Goal: Transaction & Acquisition: Purchase product/service

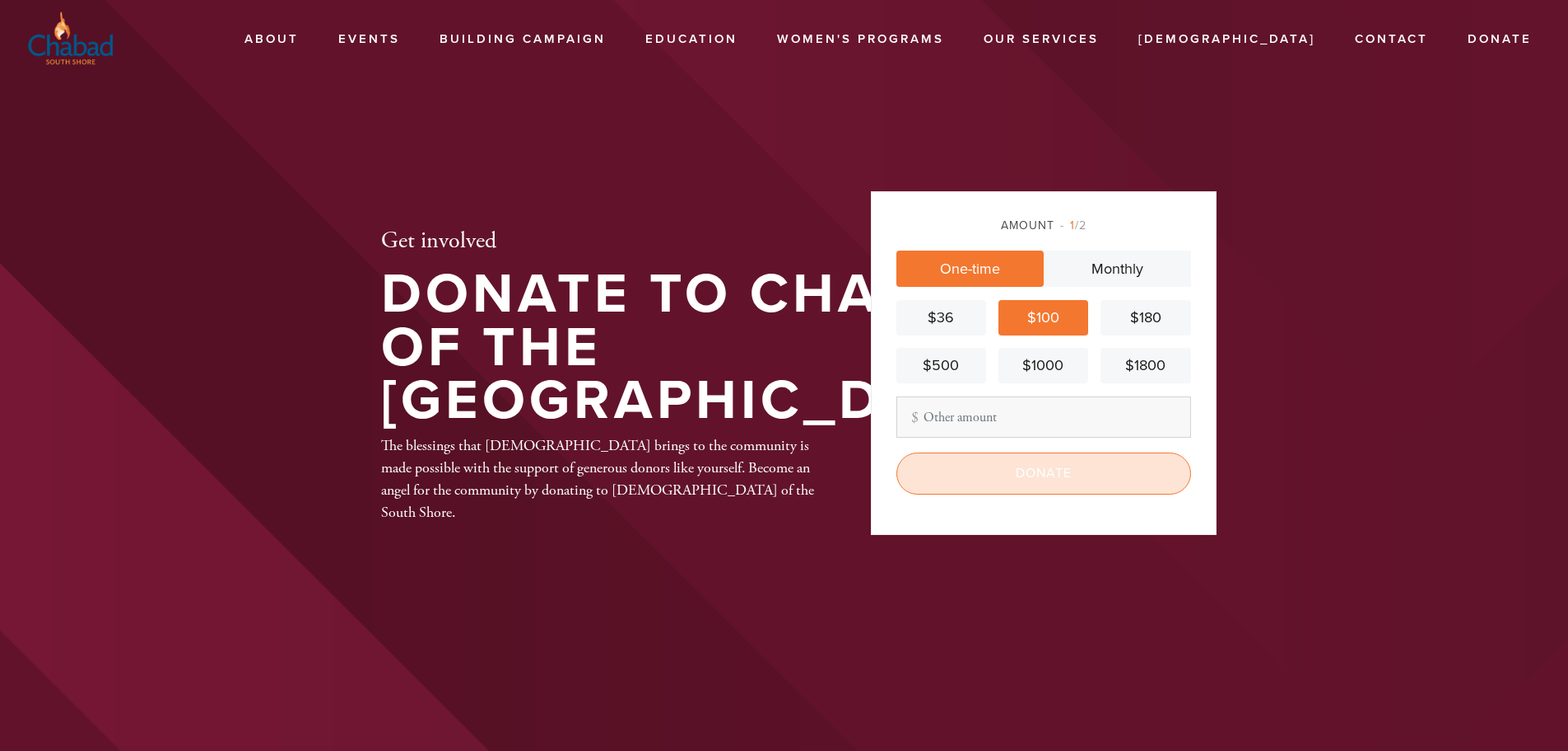
click at [1006, 476] on input "Donate" at bounding box center [1043, 472] width 295 height 41
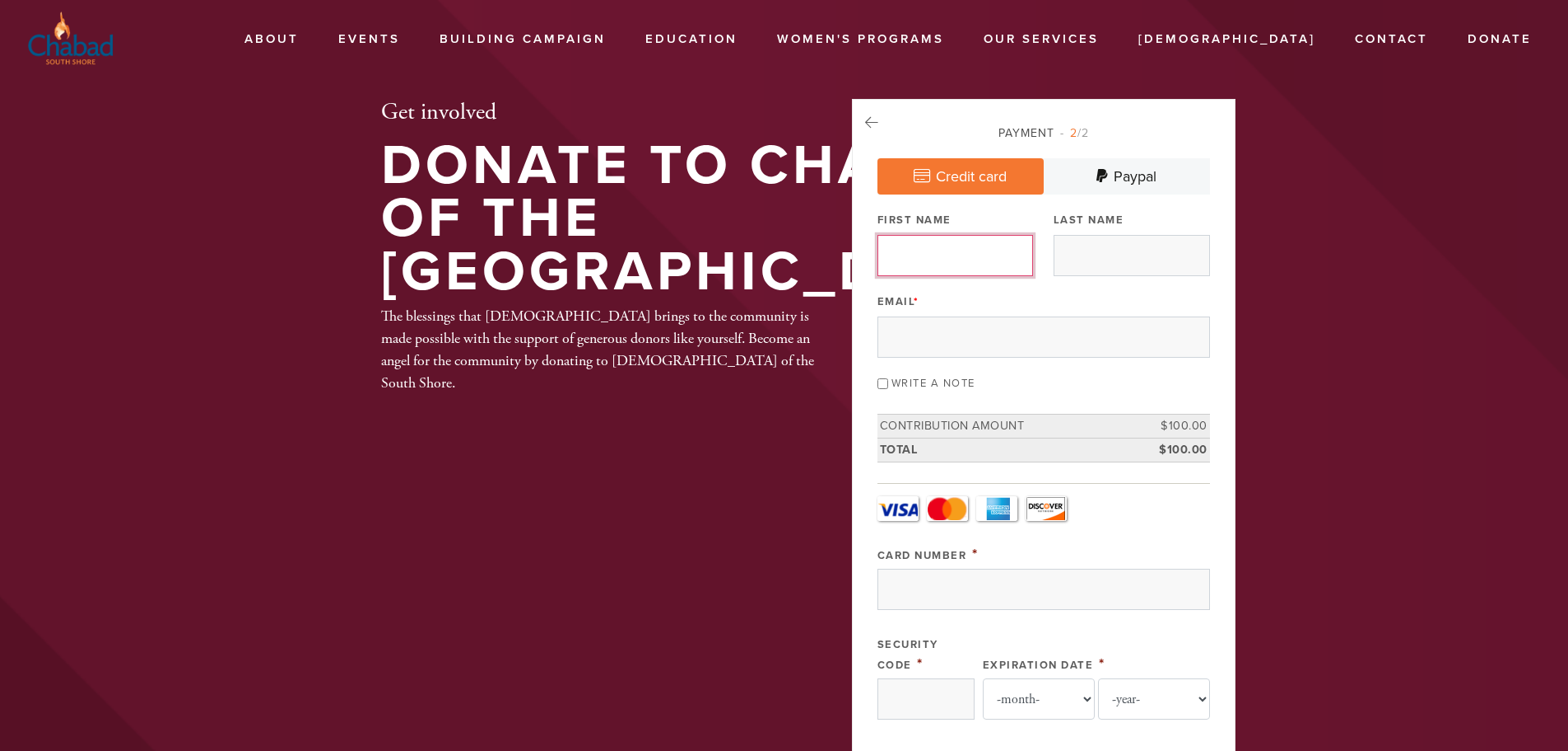
click at [998, 274] on input "First Name" at bounding box center [955, 255] width 157 height 41
type input "[PERSON_NAME]"
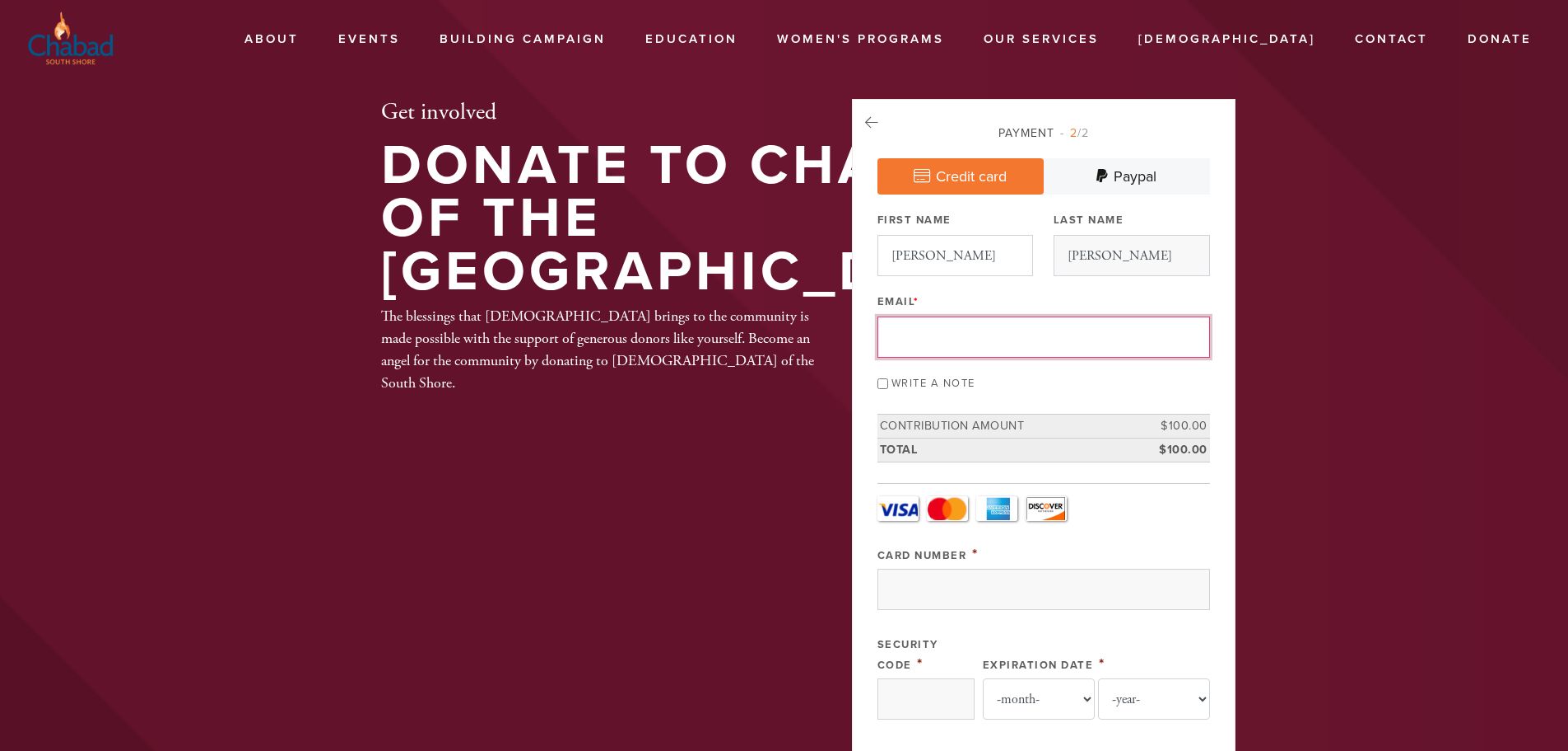
type input "[EMAIL_ADDRESS][DOMAIN_NAME]"
type input "[STREET_ADDRESS]"
type input "[GEOGRAPHIC_DATA]"
type input "NY"
type input "10312"
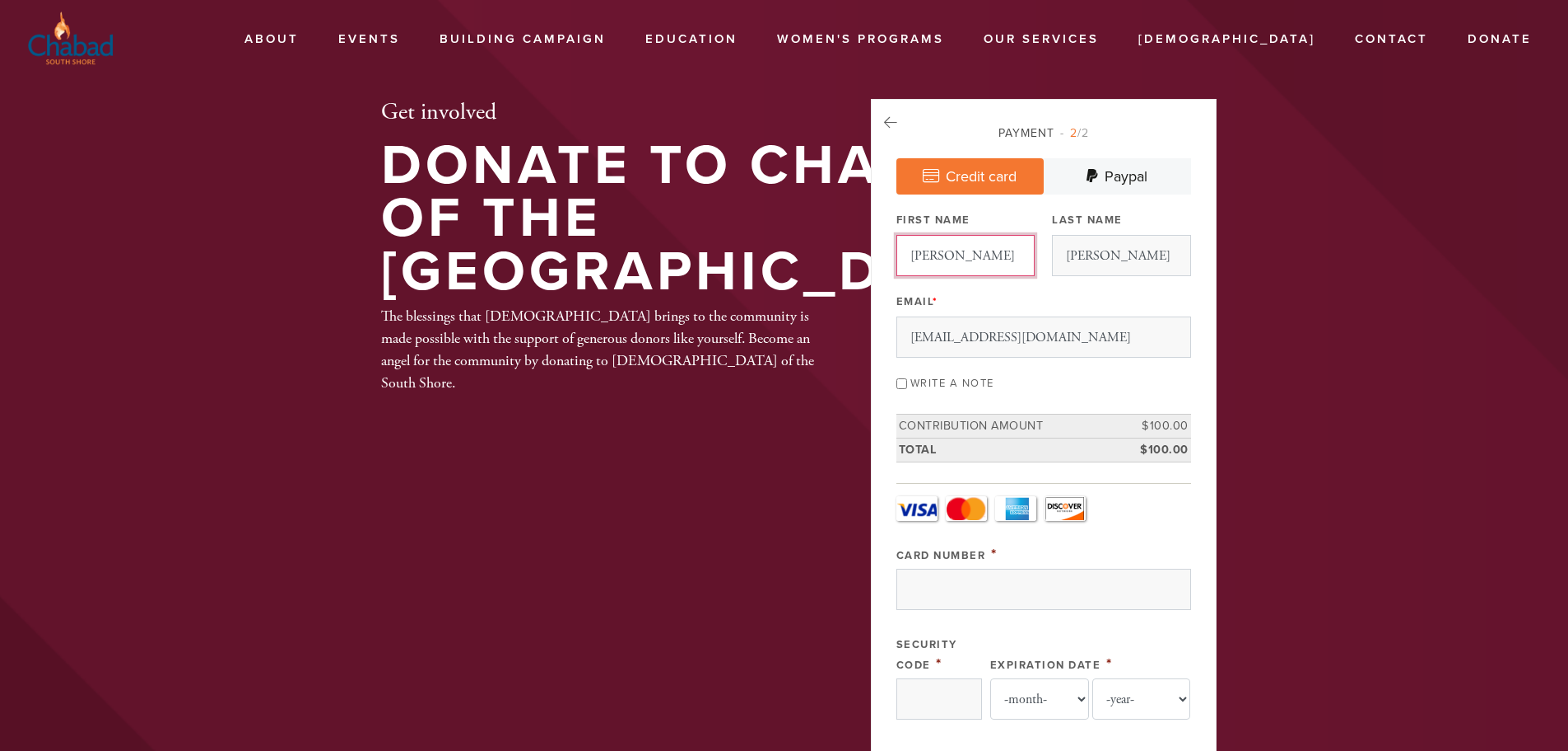
scroll to position [788, 0]
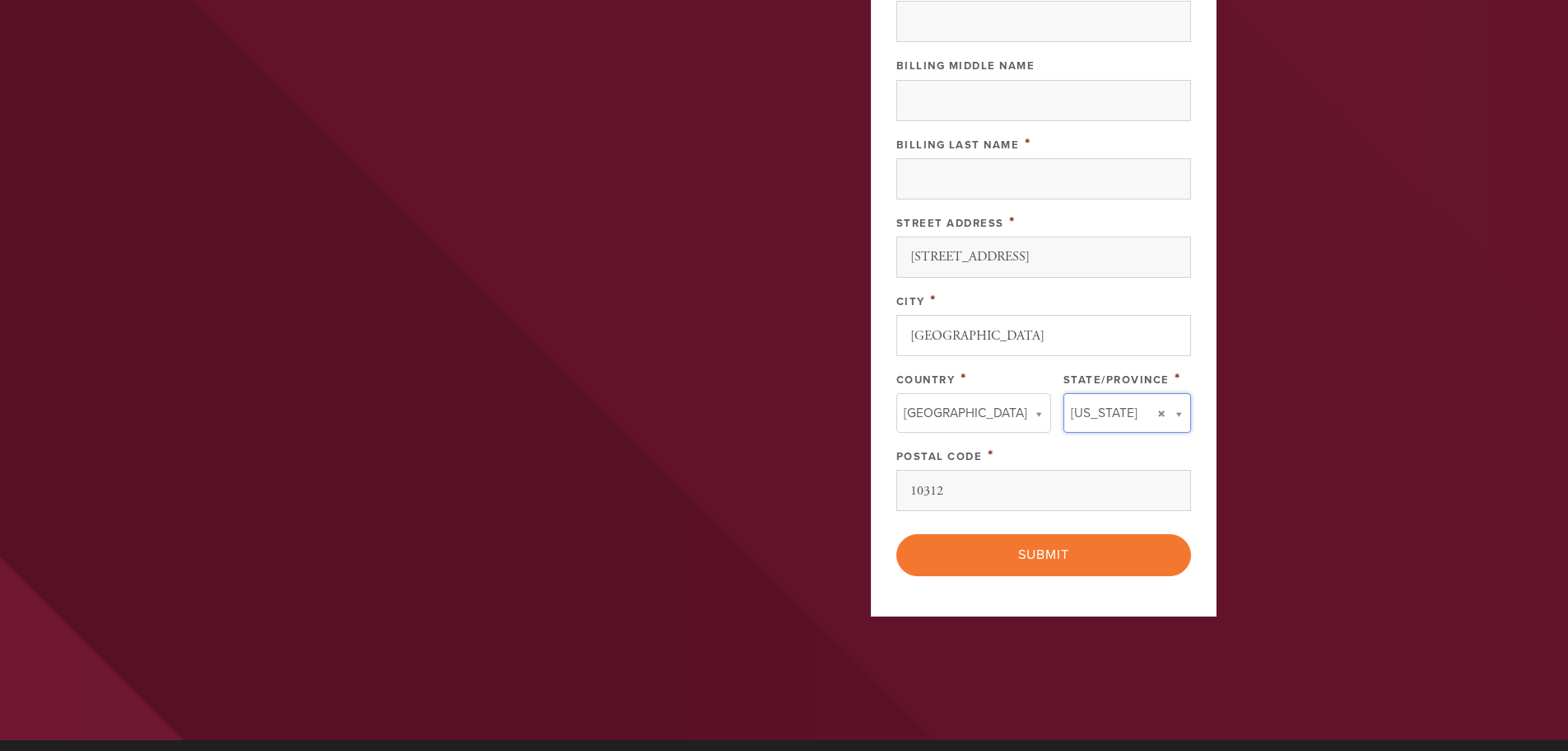
type input "NY"
type input "[GEOGRAPHIC_DATA]"
click at [1116, 458] on input "NY" at bounding box center [1119, 447] width 133 height 24
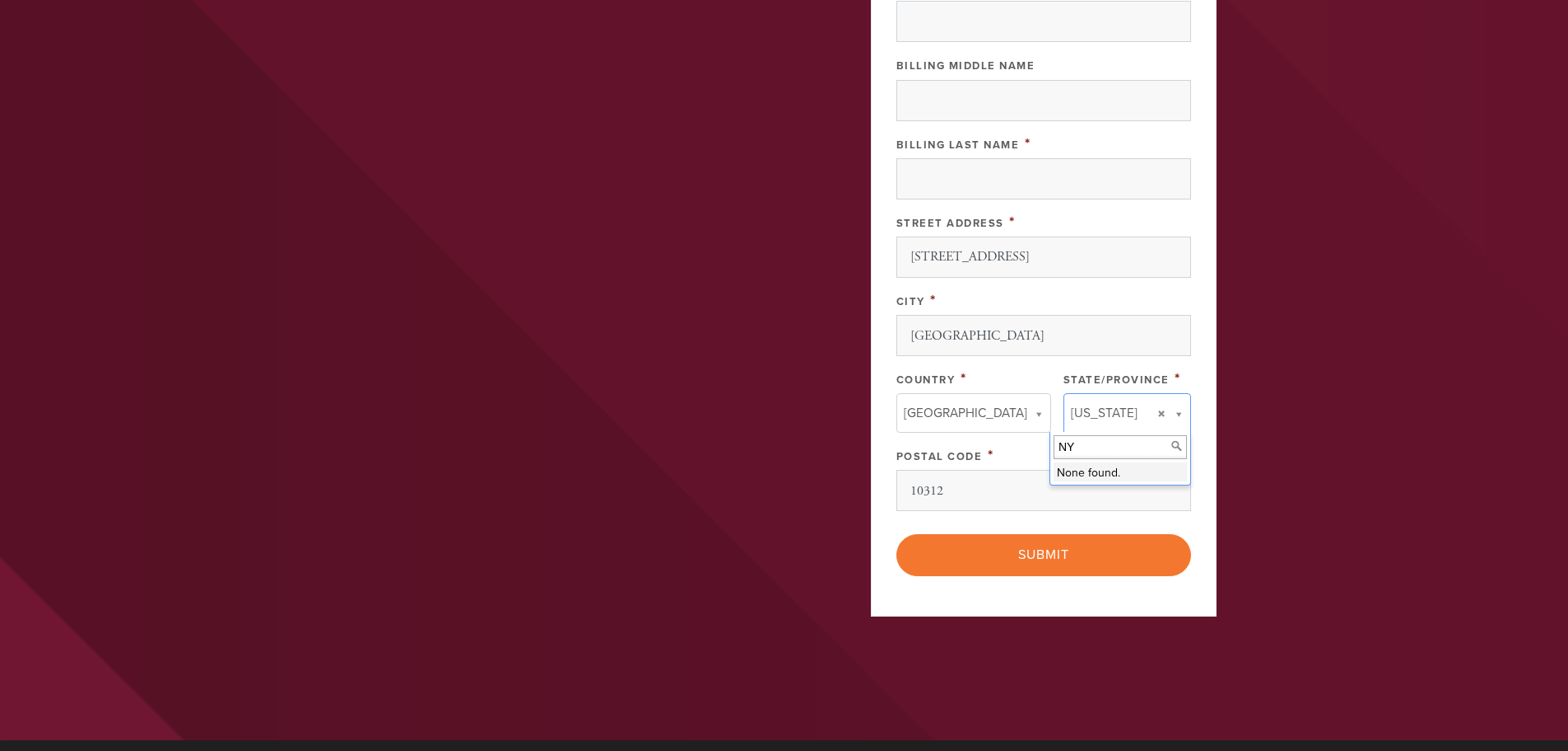
click at [1109, 479] on li "None found." at bounding box center [1119, 471] width 133 height 19
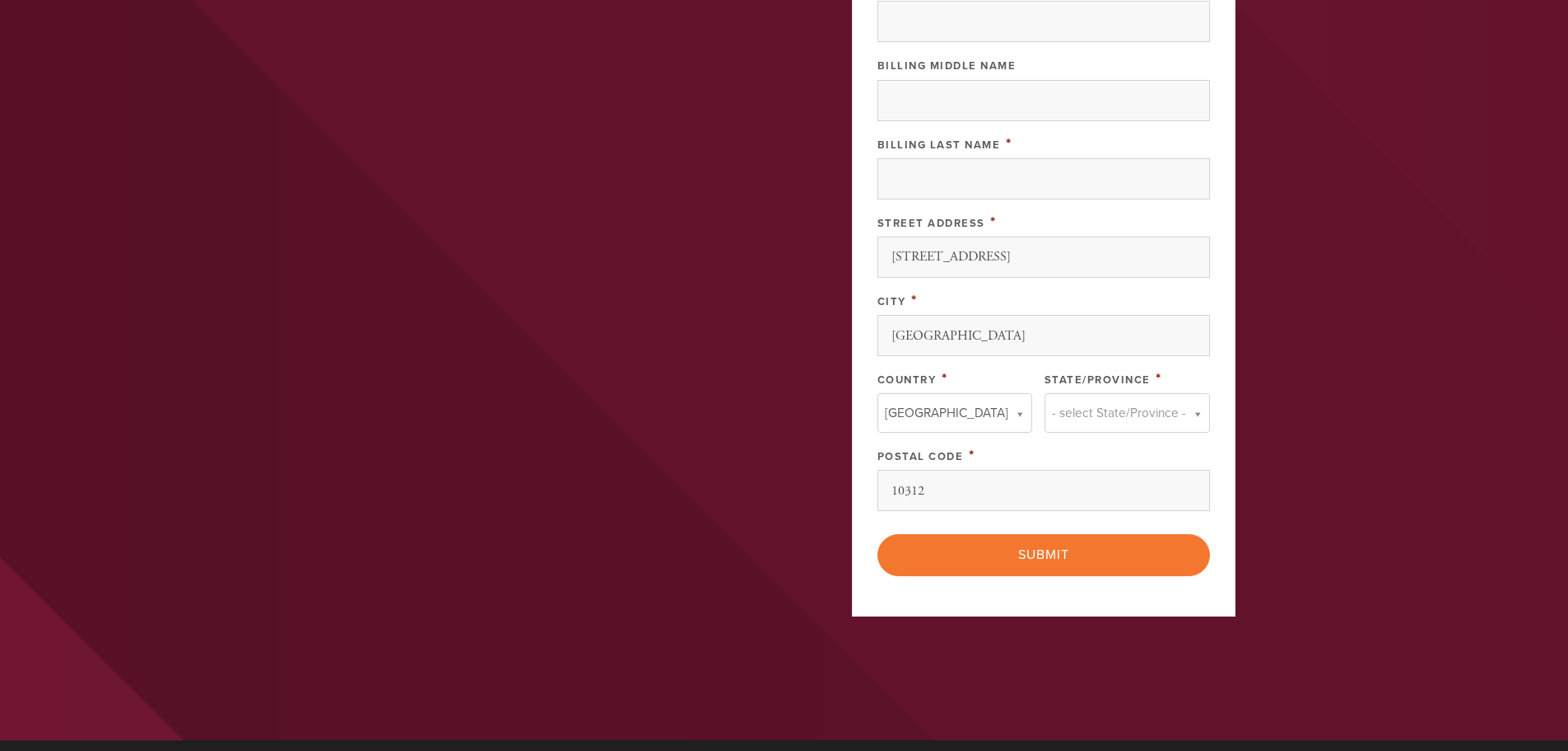
click at [1157, 411] on link "- select State/Province -" at bounding box center [1127, 413] width 166 height 40
click at [1097, 498] on input "10312" at bounding box center [1043, 490] width 333 height 41
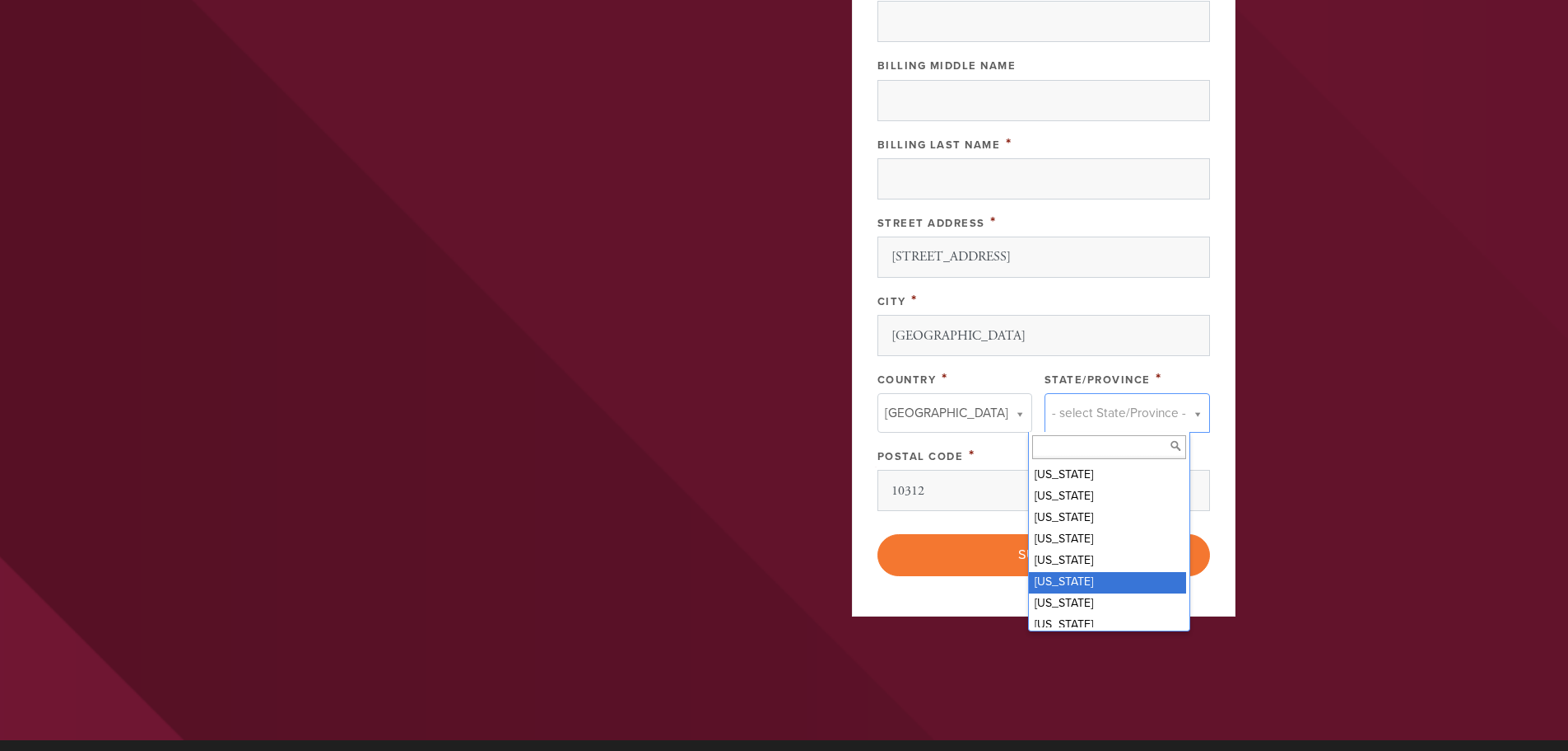
scroll to position [667, 0]
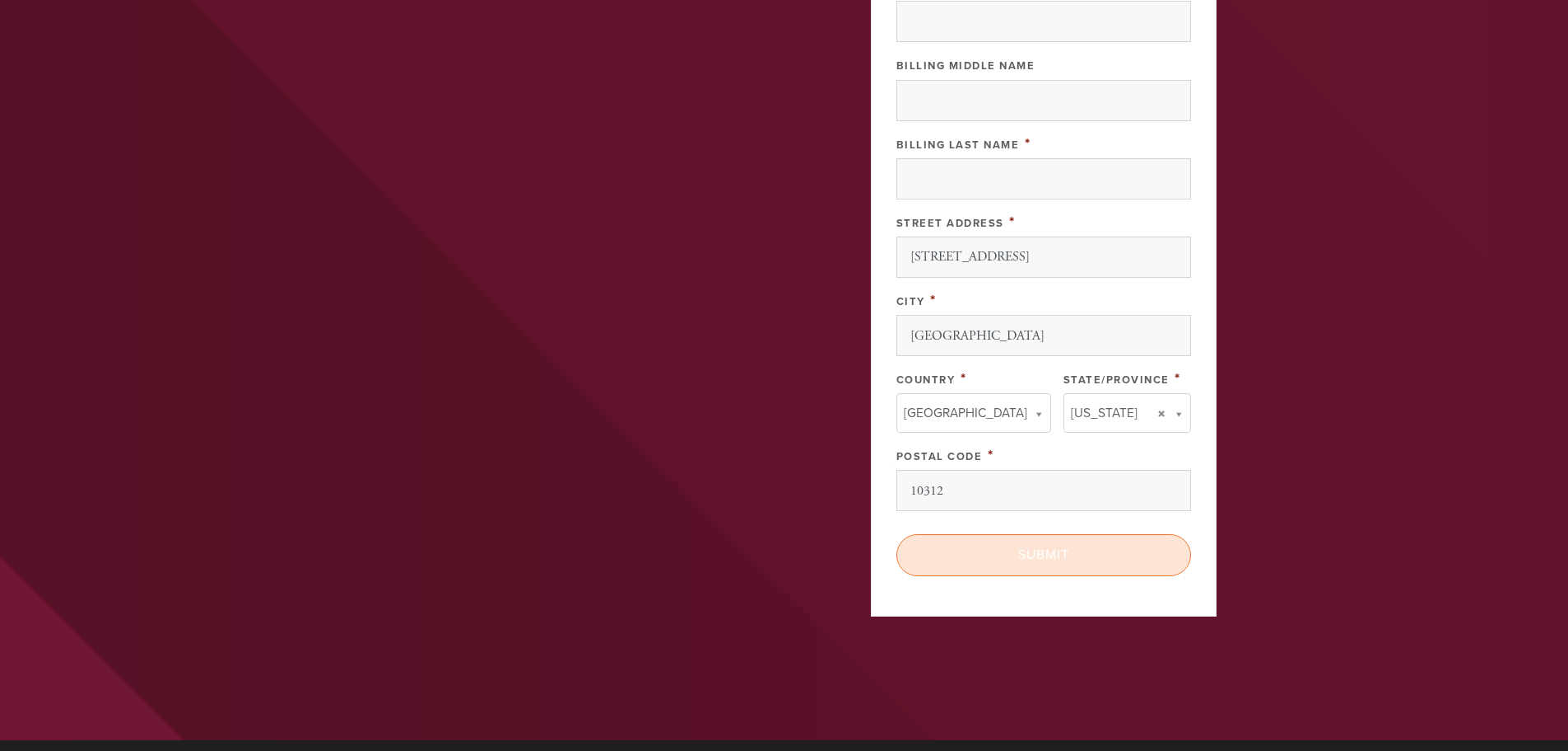
click at [1039, 561] on input "Submit" at bounding box center [1043, 554] width 295 height 41
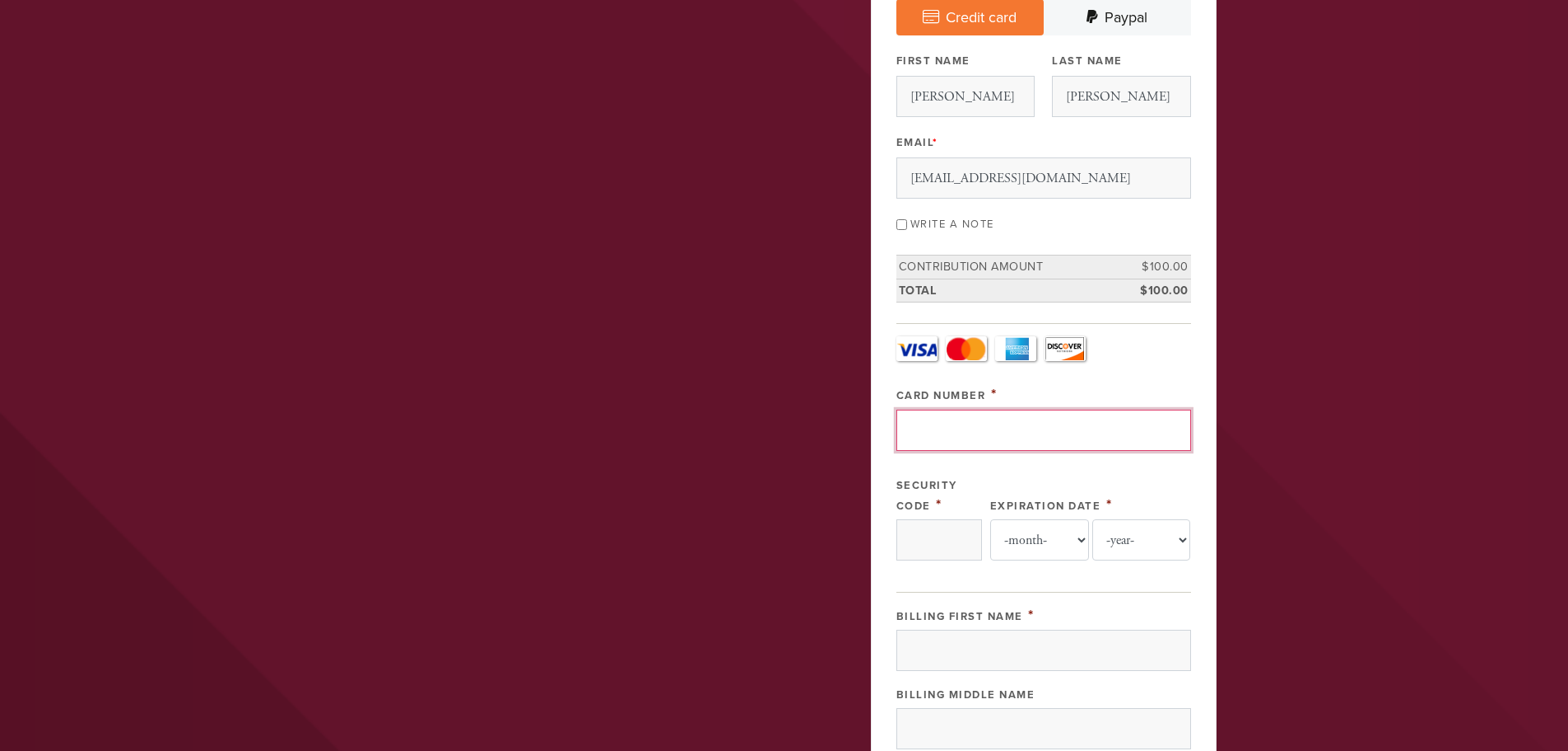
type input "4147202608683908"
type input "545"
select select "5"
select select "2029"
type input "Zahi"
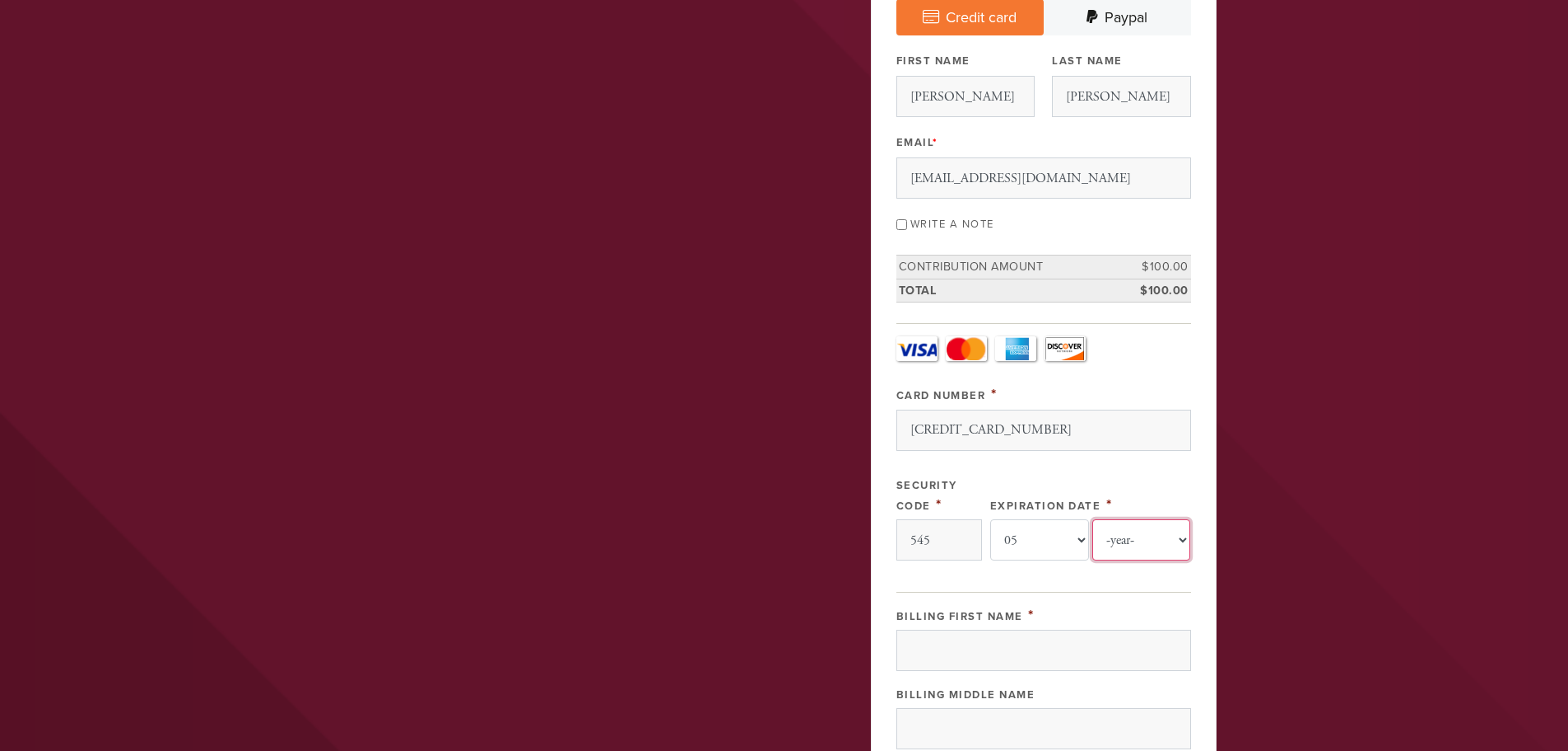
type input "Hess"
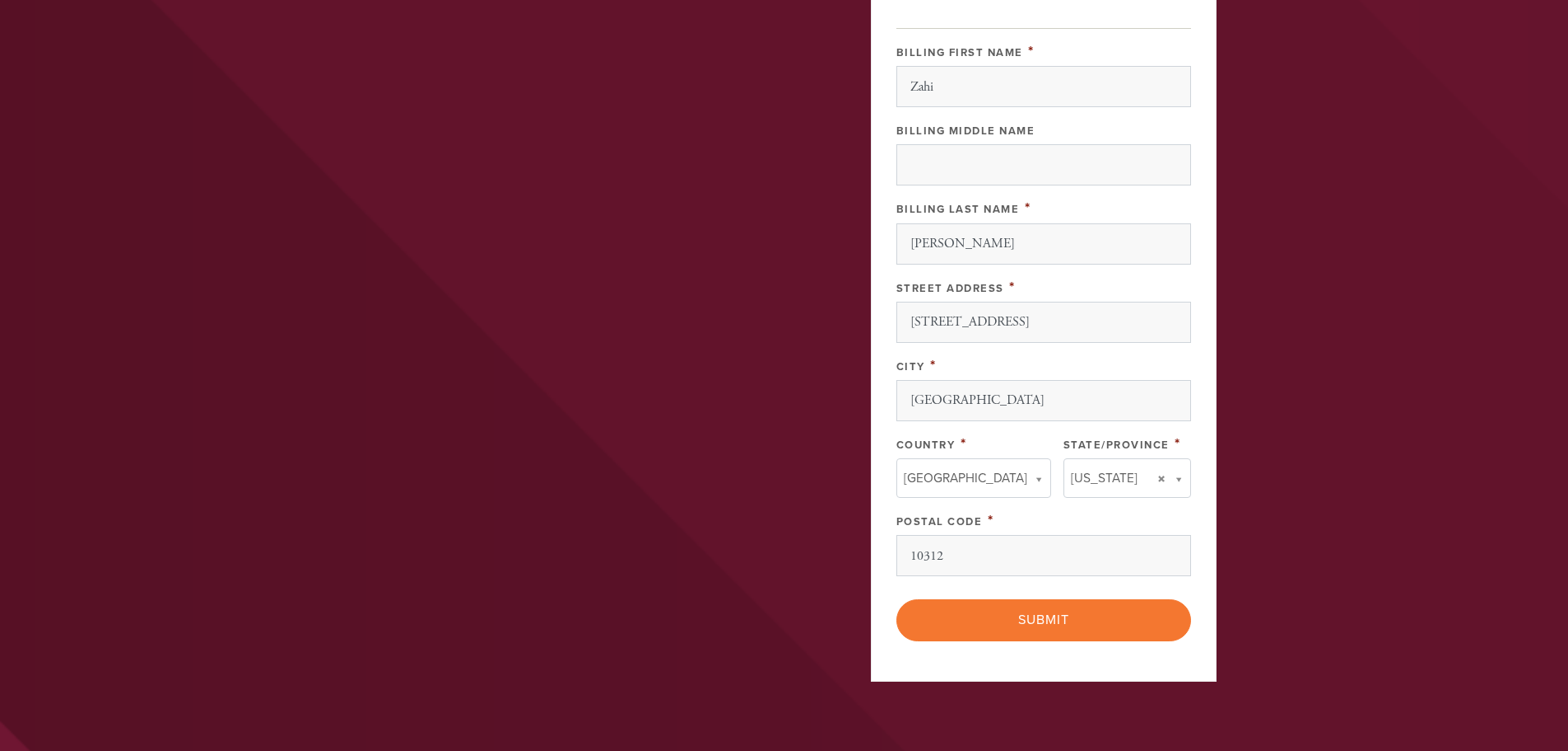
scroll to position [1071, 0]
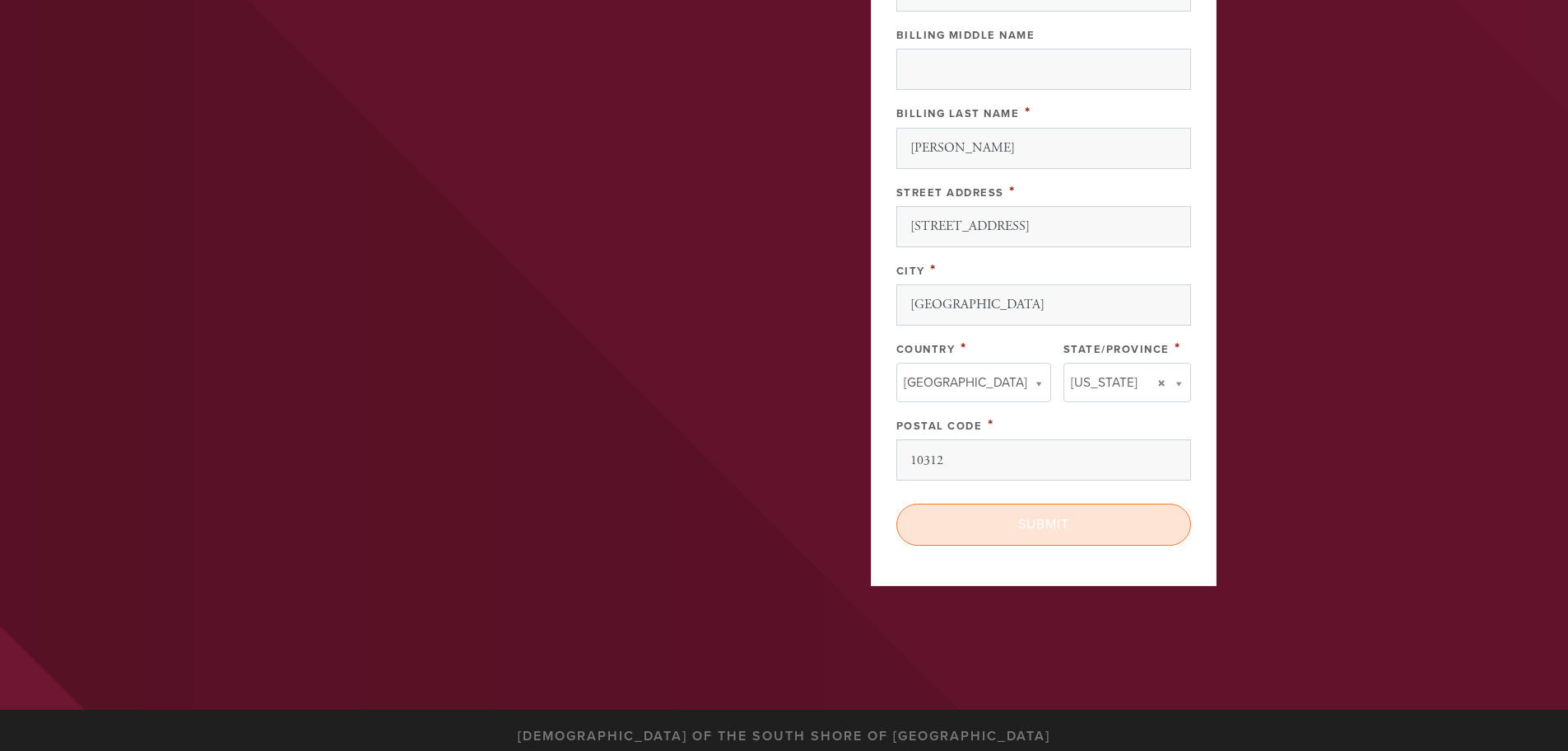
click at [976, 521] on input "Submit" at bounding box center [1043, 523] width 295 height 41
